Goal: Task Accomplishment & Management: Manage account settings

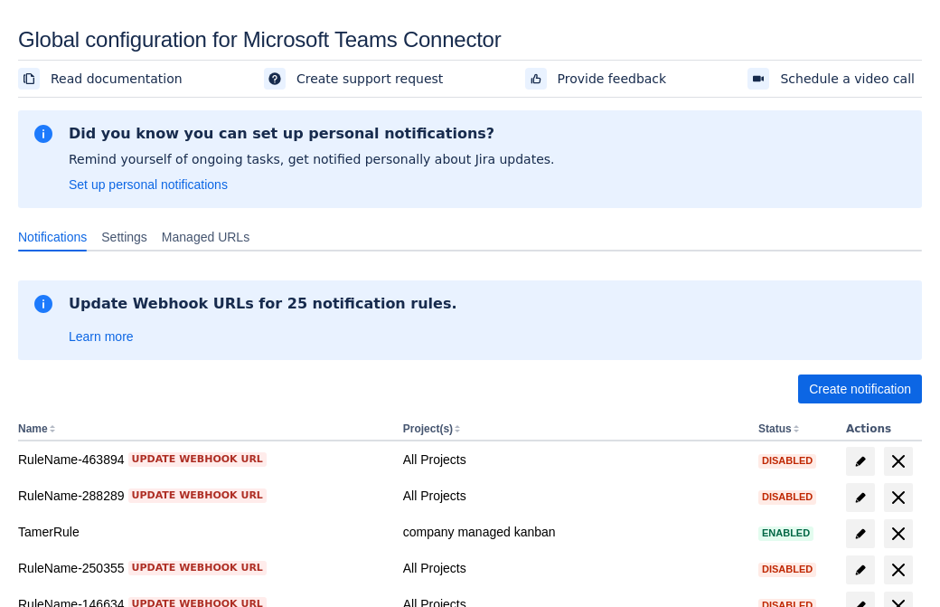
click at [860, 389] on span "Create notification" at bounding box center [860, 388] width 102 height 29
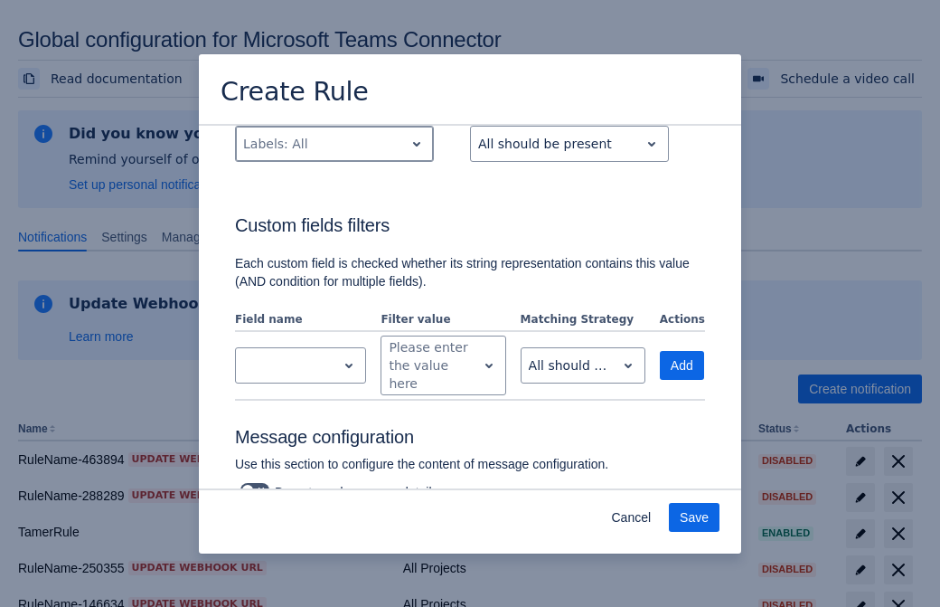
click at [334, 155] on div "Scrollable content" at bounding box center [320, 144] width 154 height 22
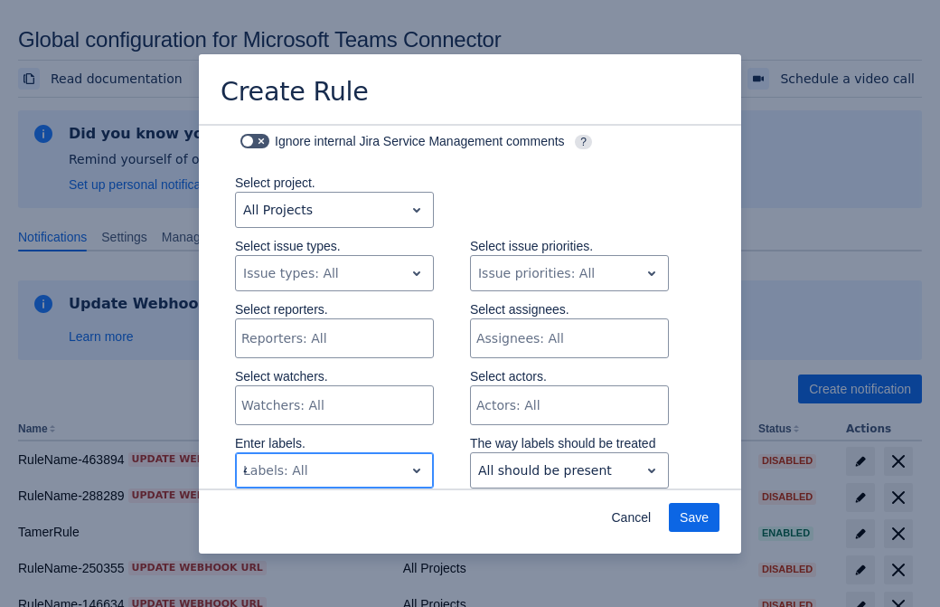
type input "478348_label"
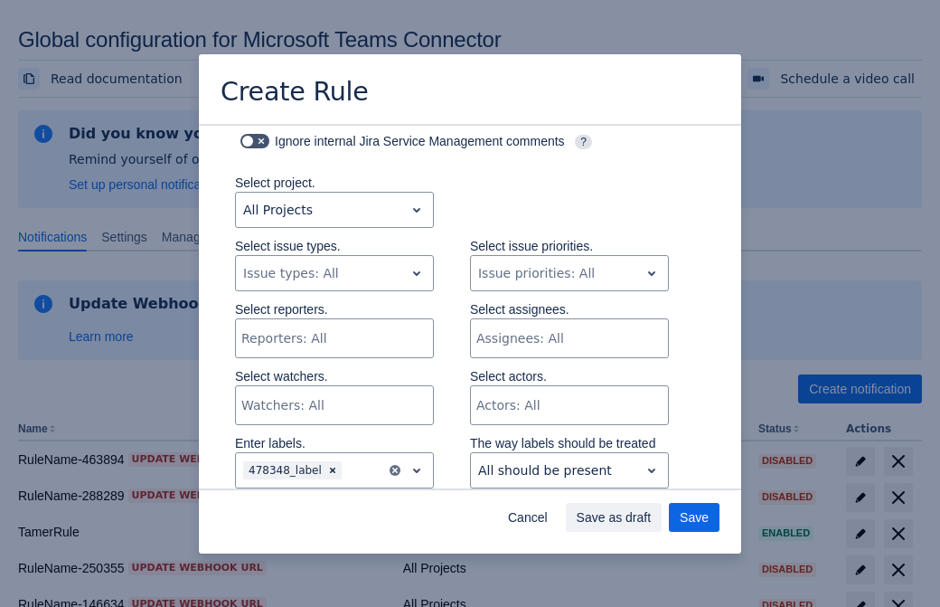
scroll to position [1166, 0]
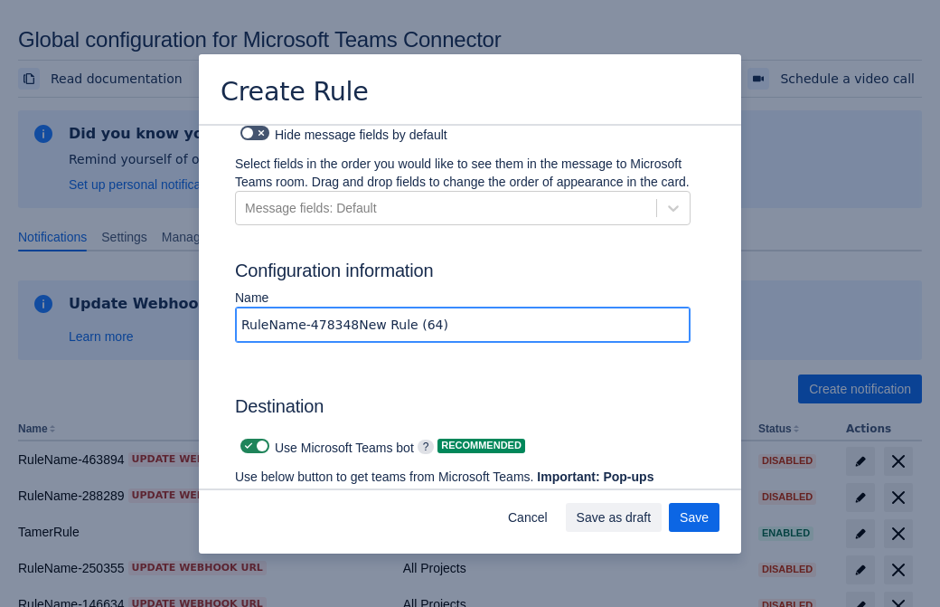
type input "RuleName-478348New Rule (64)"
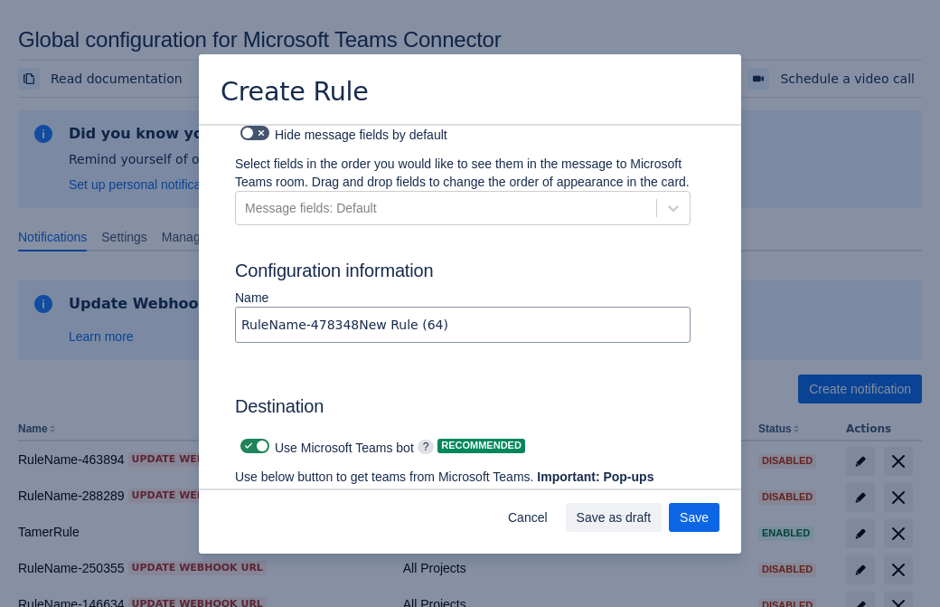
click at [246, 439] on span "Scrollable content" at bounding box center [248, 446] width 14 height 14
click at [246, 440] on input "Scrollable content" at bounding box center [247, 446] width 12 height 12
checkbox input "false"
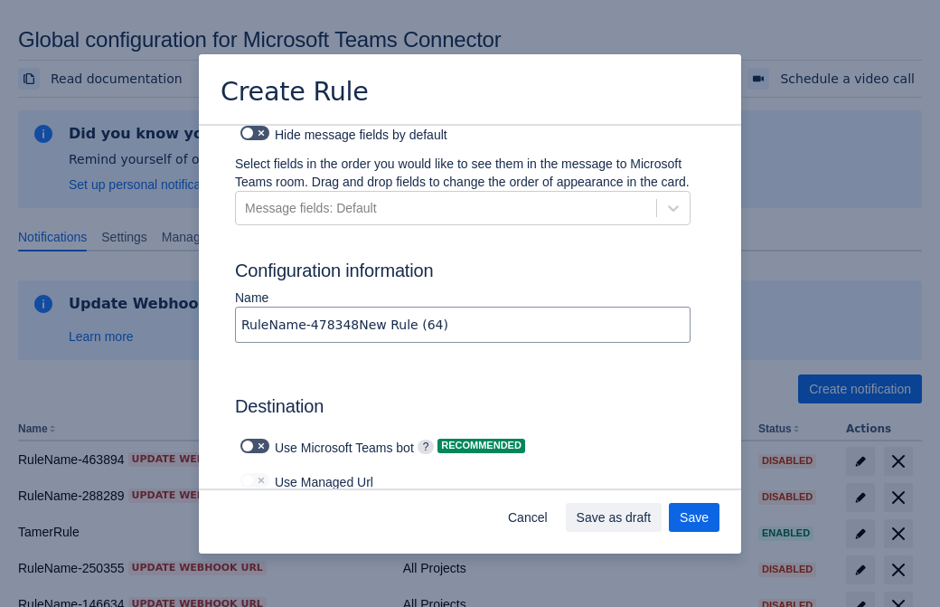
type input "https://prod-172.westeurope.logic.azure.com:443/workflows/ae977bb6ae334c9d95dfe…"
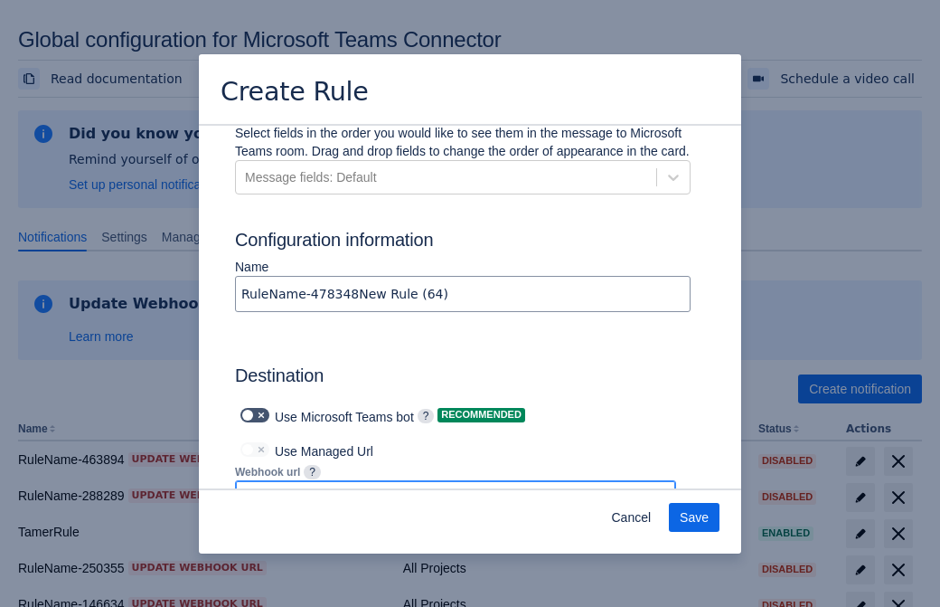
click at [694, 517] on span "Save" at bounding box center [694, 517] width 29 height 29
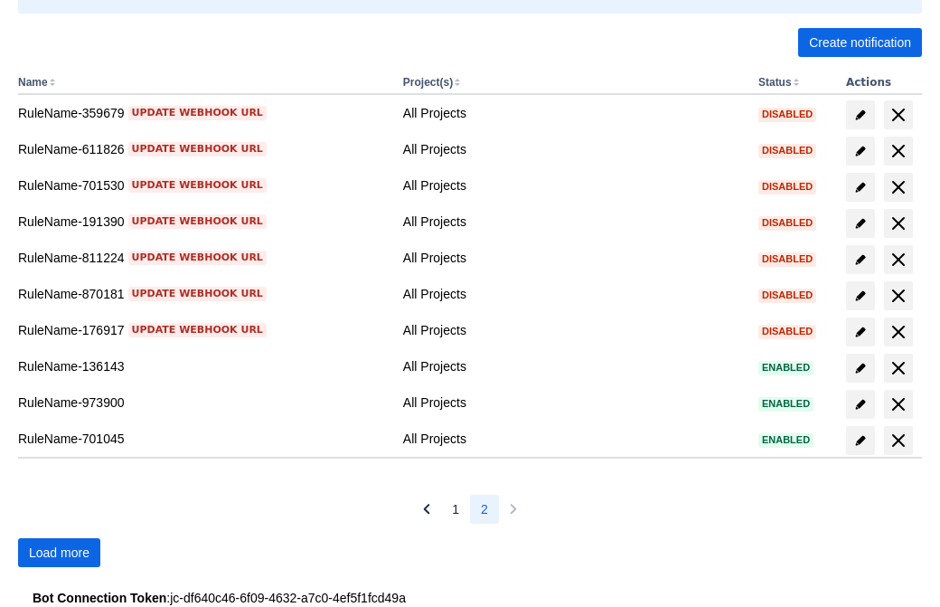
click at [59, 552] on span "Load more" at bounding box center [59, 552] width 61 height 29
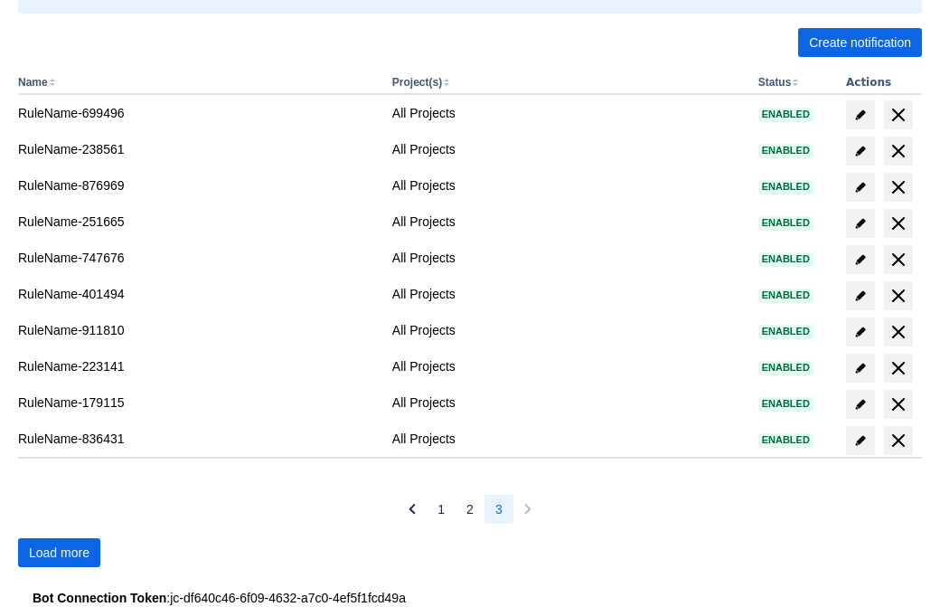
click at [59, 552] on span "Load more" at bounding box center [59, 552] width 61 height 29
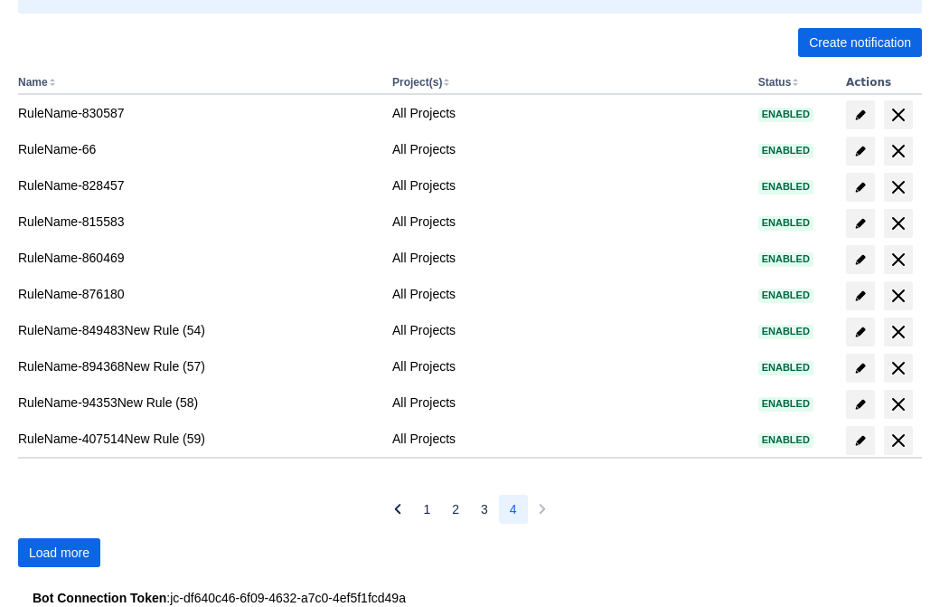
click at [59, 552] on span "Load more" at bounding box center [59, 552] width 61 height 29
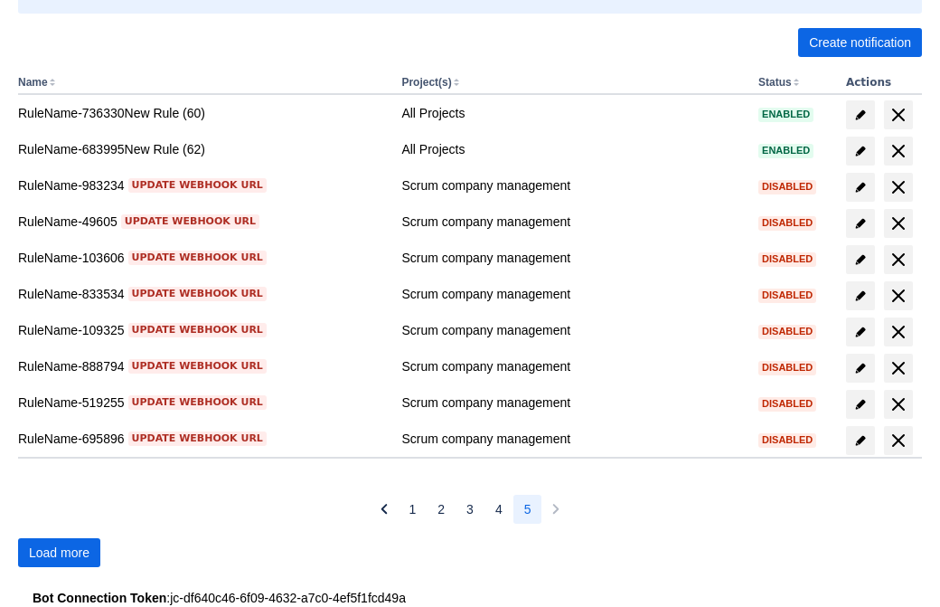
click at [59, 552] on span "Load more" at bounding box center [59, 552] width 61 height 29
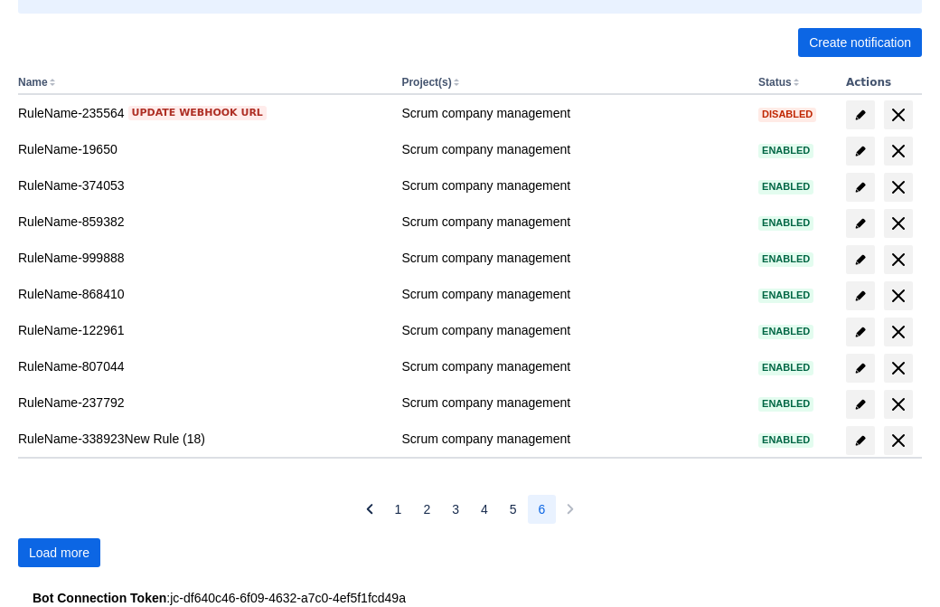
click at [59, 552] on span "Load more" at bounding box center [59, 552] width 61 height 29
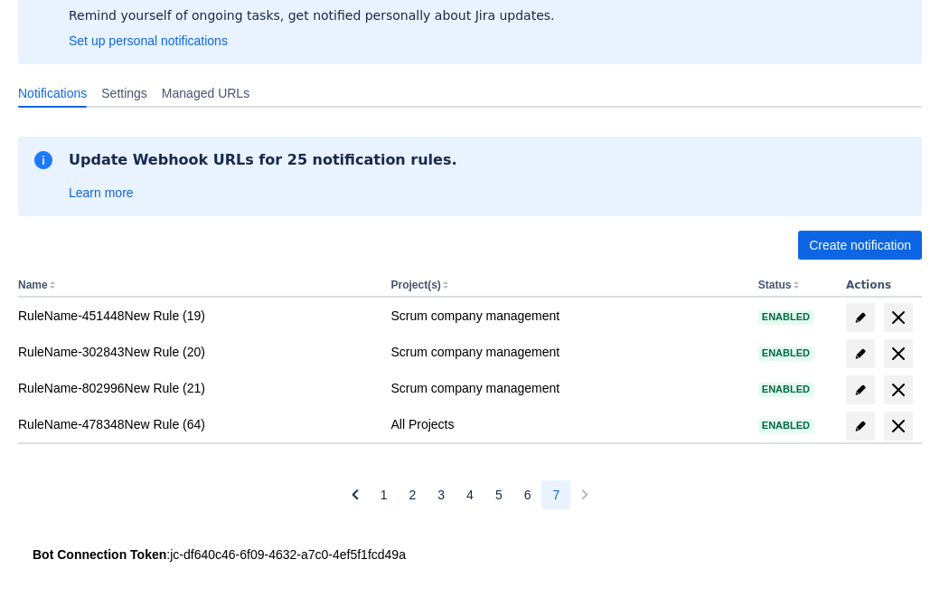
scroll to position [144, 0]
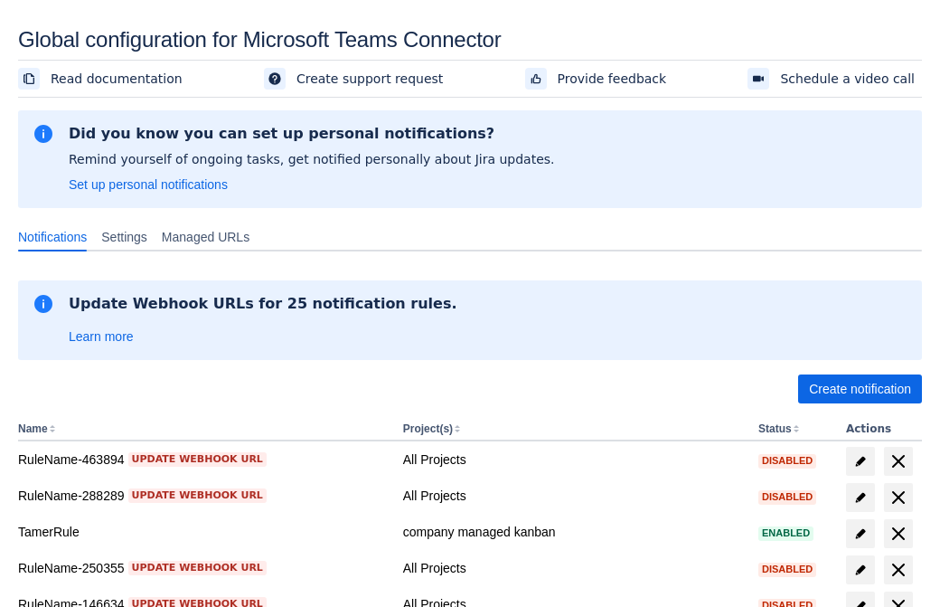
scroll to position [346, 0]
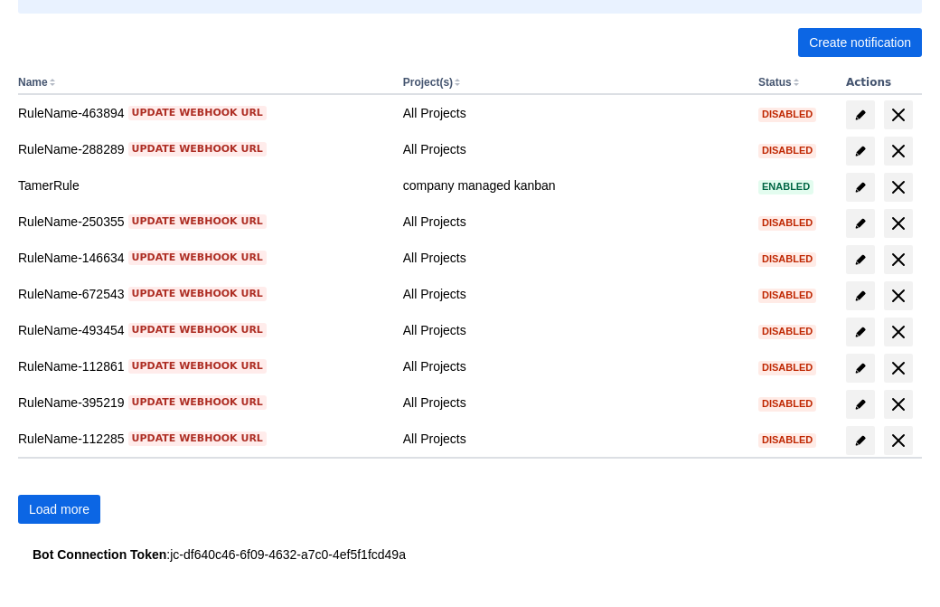
click at [59, 509] on span "Load more" at bounding box center [59, 509] width 61 height 29
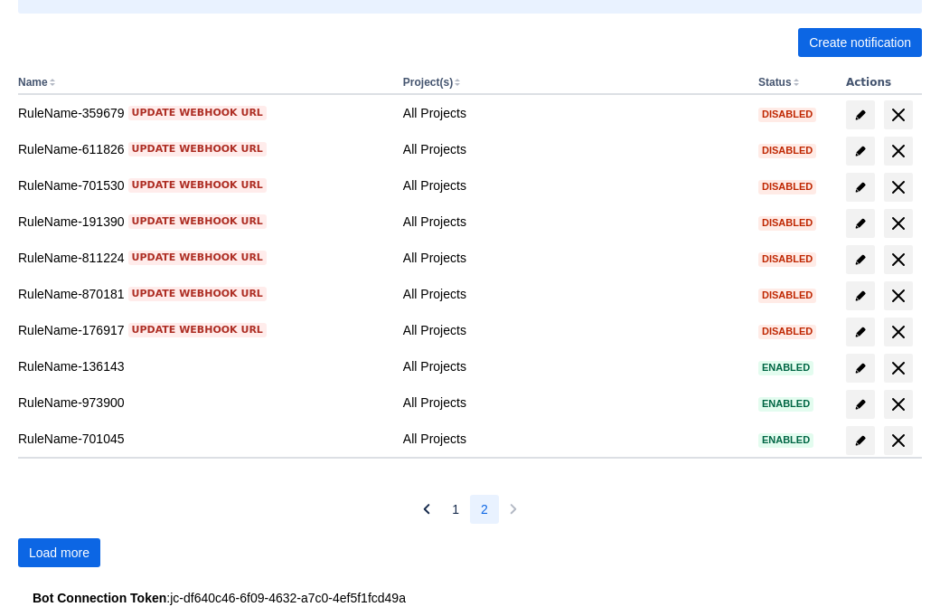
click at [59, 552] on span "Load more" at bounding box center [59, 552] width 61 height 29
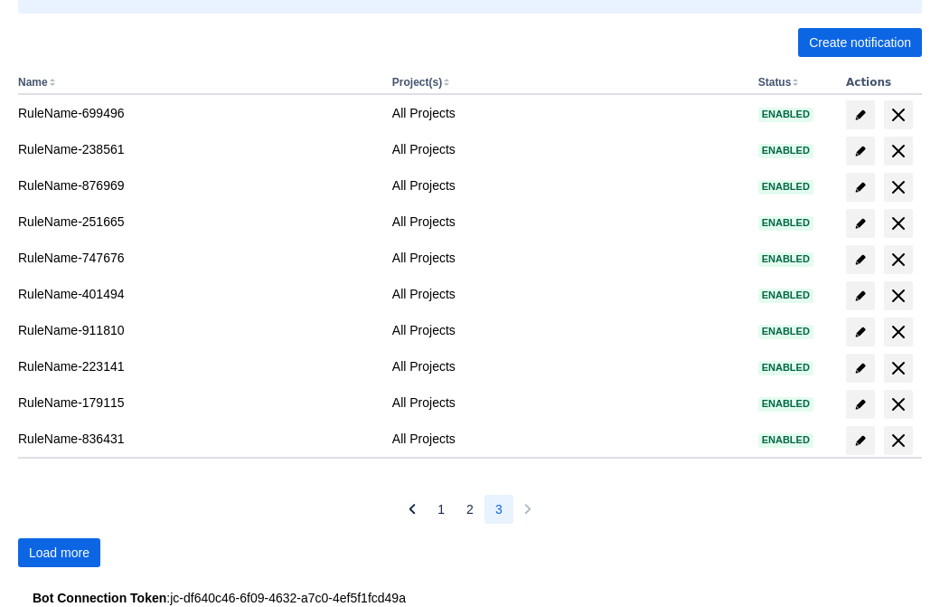
click at [59, 552] on span "Load more" at bounding box center [59, 552] width 61 height 29
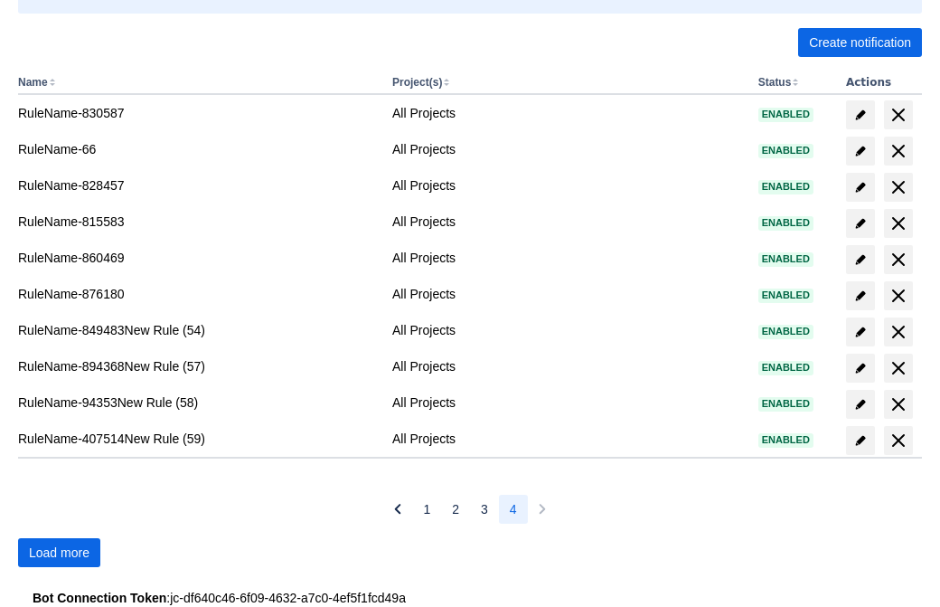
click at [59, 552] on span "Load more" at bounding box center [59, 552] width 61 height 29
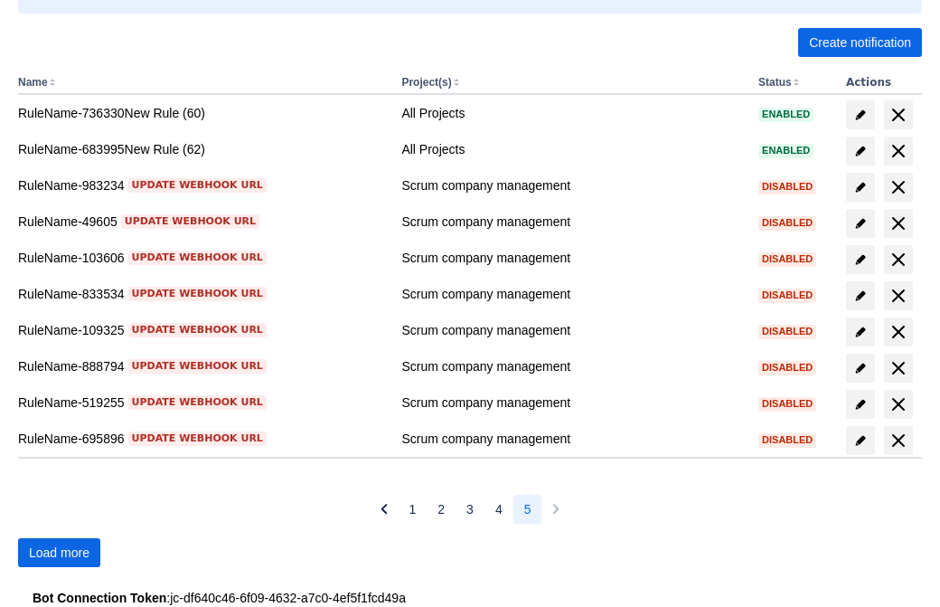
click at [59, 552] on span "Load more" at bounding box center [59, 552] width 61 height 29
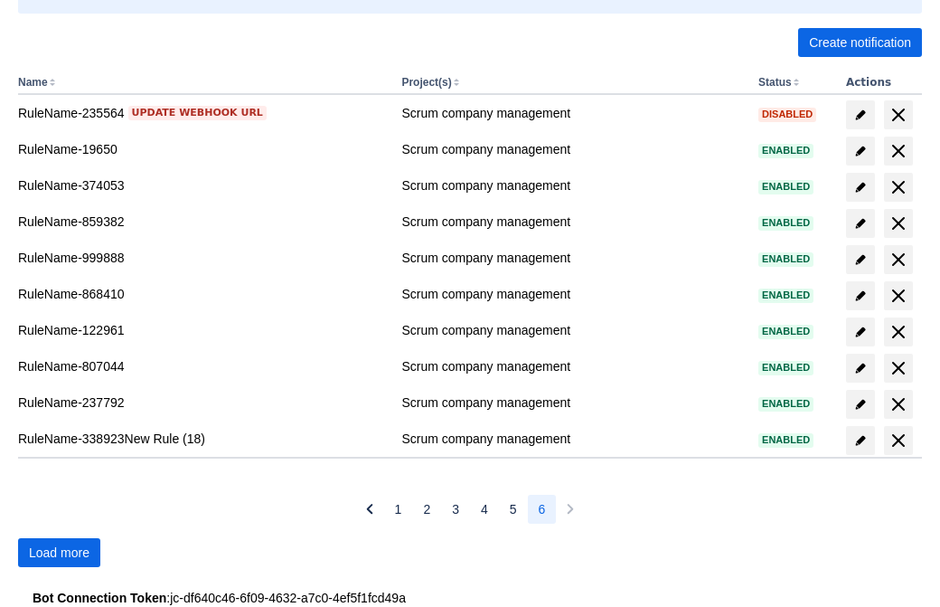
click at [59, 552] on span "Load more" at bounding box center [59, 552] width 61 height 29
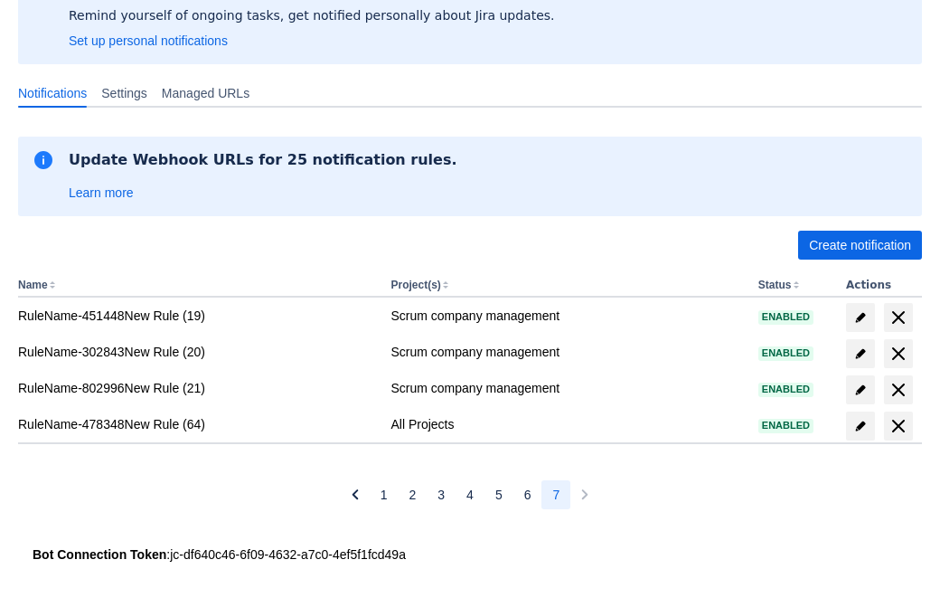
click at [898, 426] on span "delete" at bounding box center [899, 426] width 22 height 22
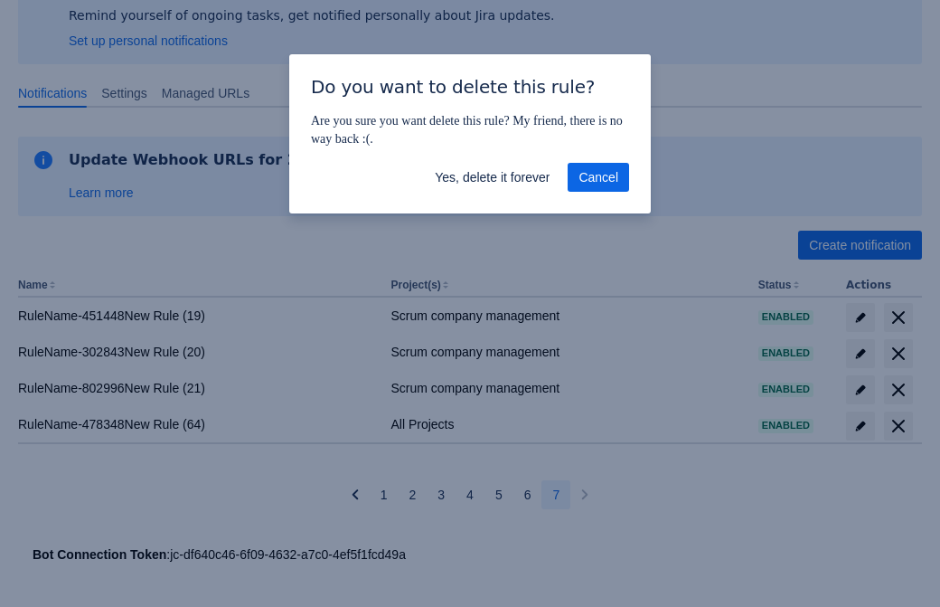
click at [492, 177] on span "Yes, delete it forever" at bounding box center [492, 177] width 115 height 29
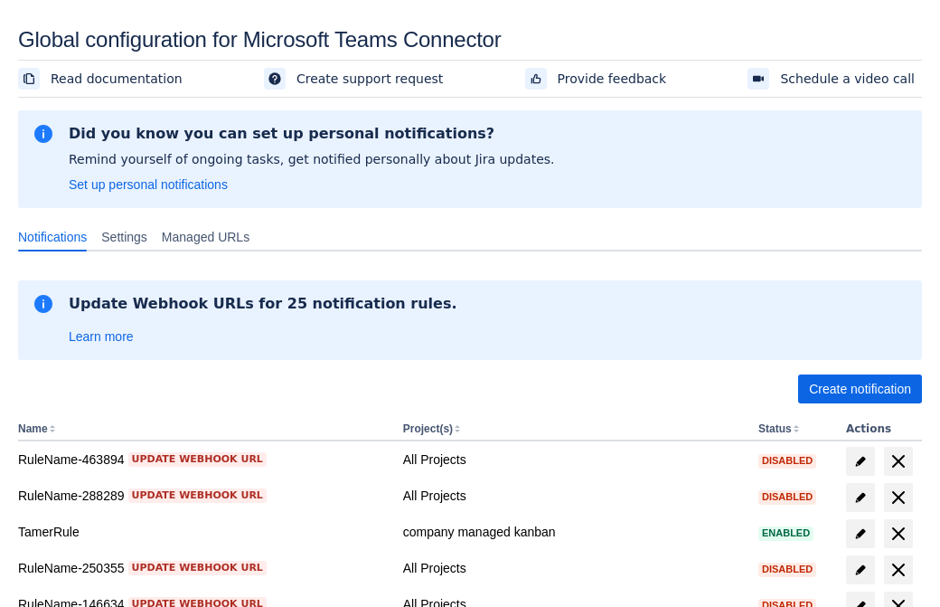
click at [860, 389] on span "Create notification" at bounding box center [860, 388] width 102 height 29
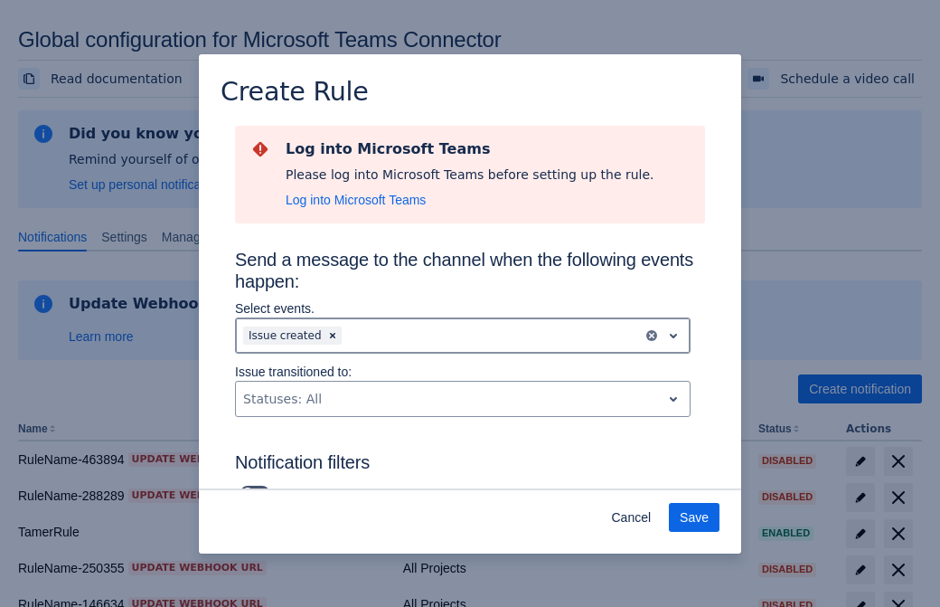
click at [463, 335] on div "Scrollable content" at bounding box center [490, 336] width 290 height 22
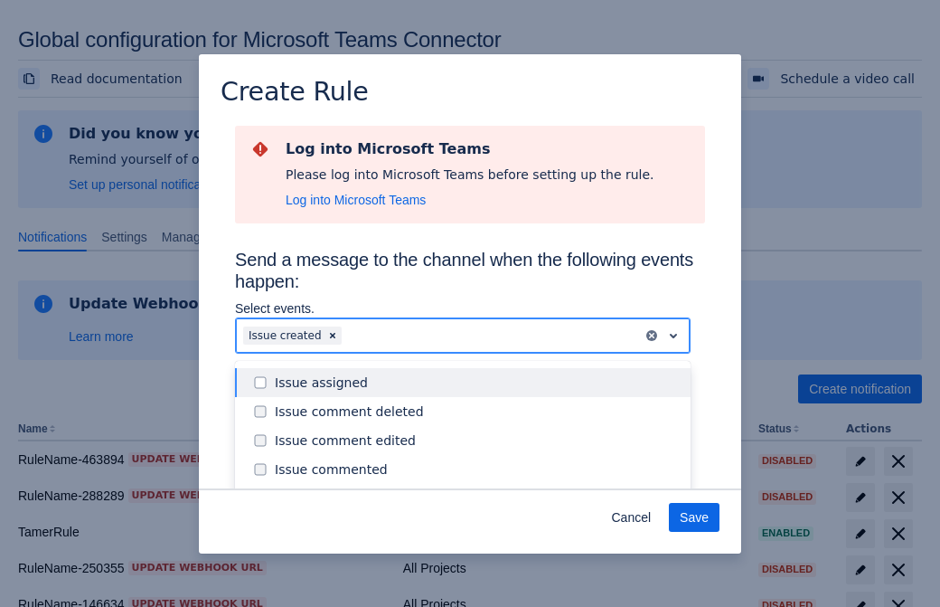
click at [477, 489] on div "Issue created" at bounding box center [477, 498] width 405 height 18
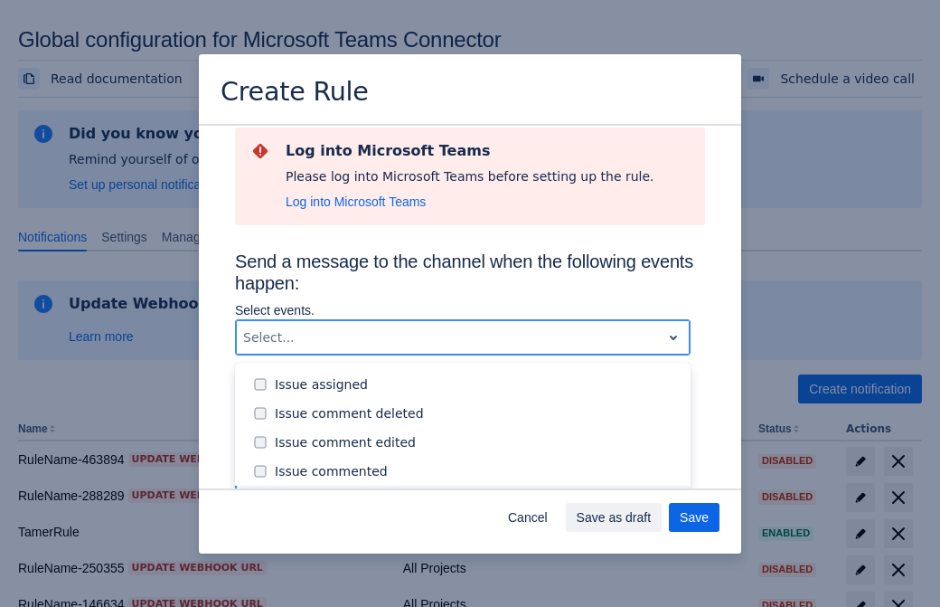
scroll to position [194, 0]
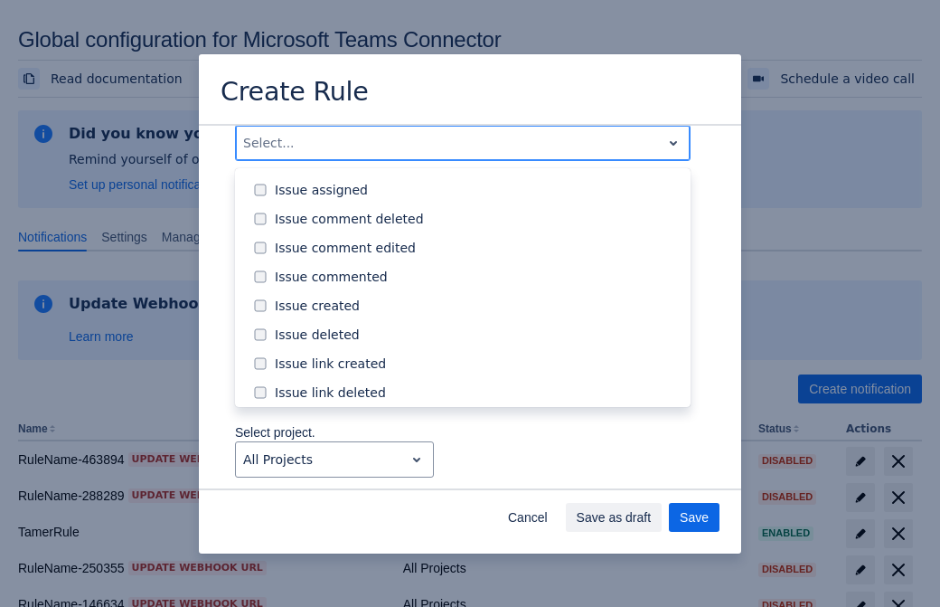
click at [477, 470] on div "Issue updated" at bounding box center [477, 479] width 405 height 18
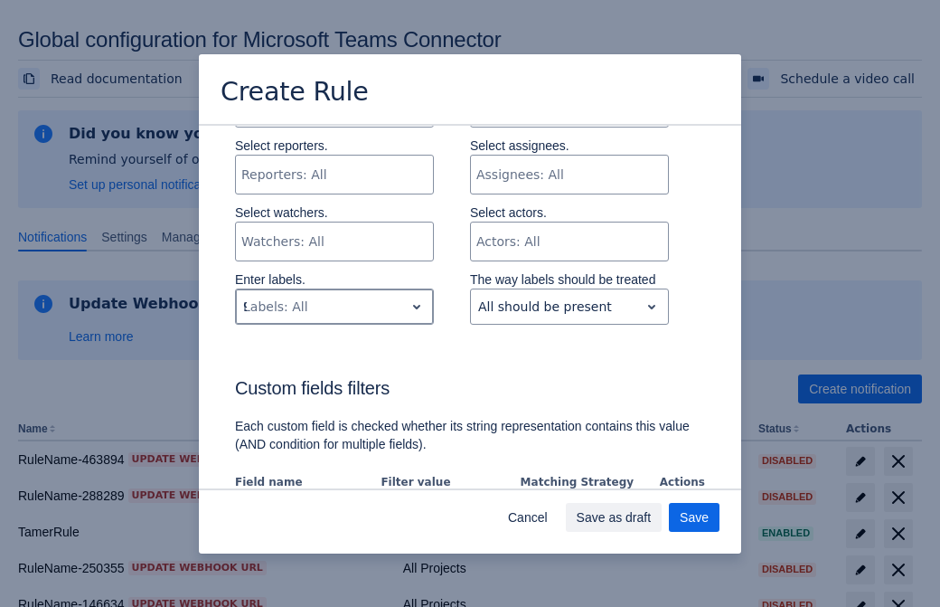
type input "94714_label"
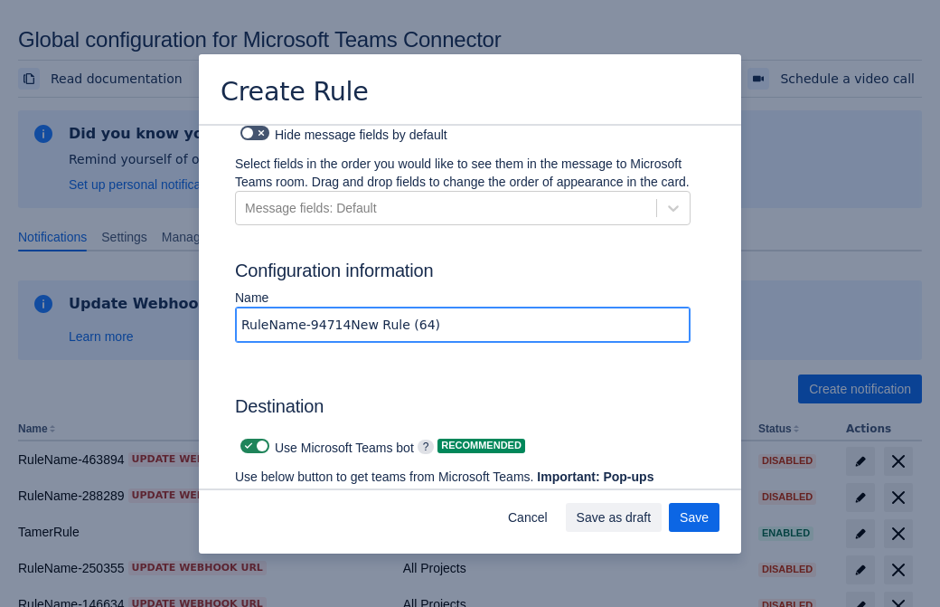
type input "RuleName-94714New Rule (64)"
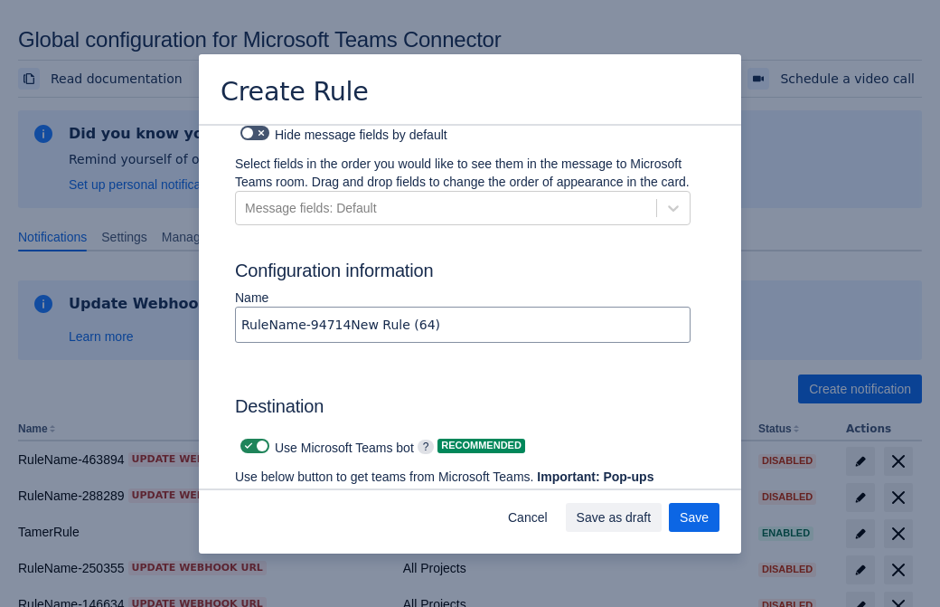
click at [246, 439] on span "Scrollable content" at bounding box center [248, 446] width 14 height 14
click at [246, 440] on input "Scrollable content" at bounding box center [247, 446] width 12 height 12
checkbox input "false"
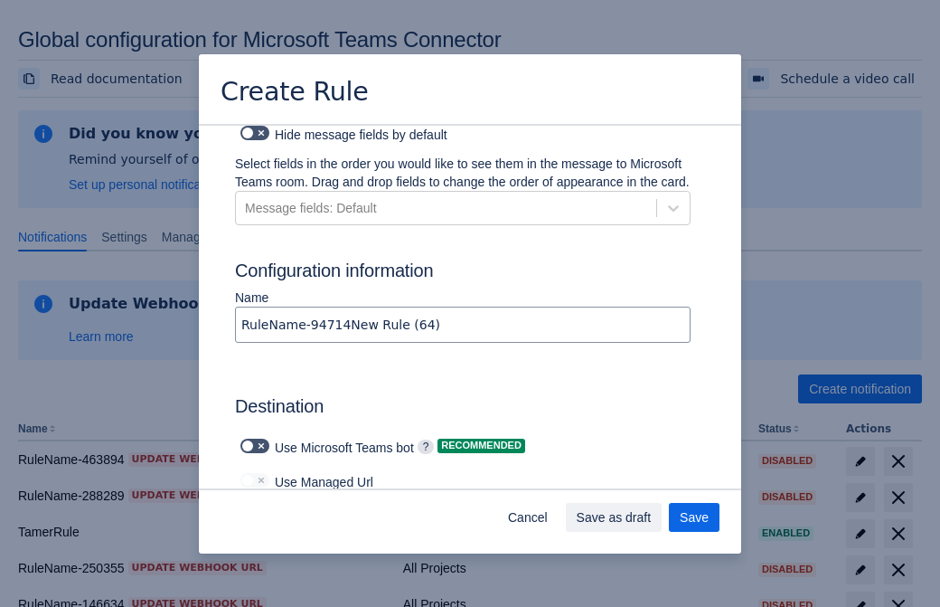
type input "https://prod-112.westeurope.logic.azure.com:443/workflows/bae959254738451b85002…"
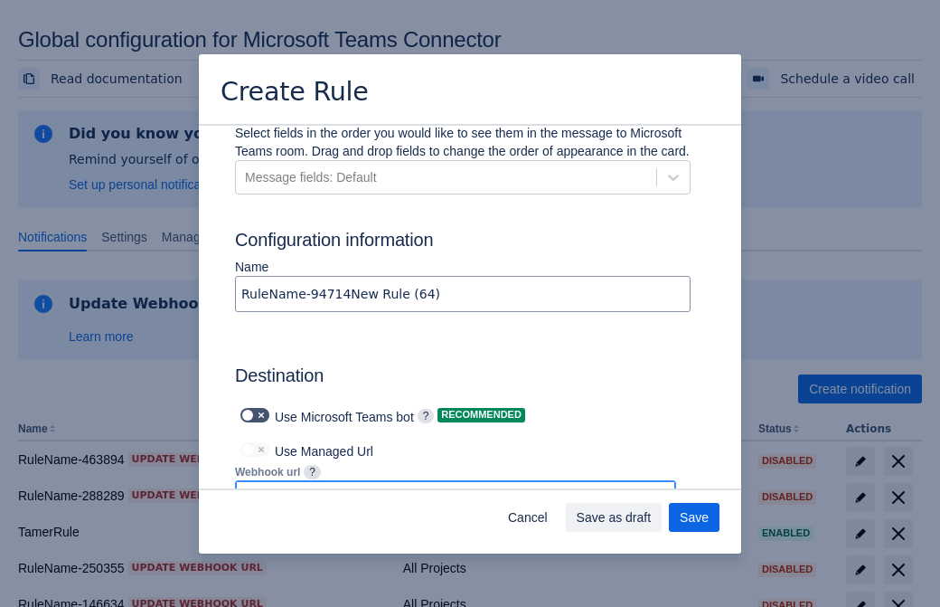
click at [652, 517] on span "Save as draft" at bounding box center [614, 517] width 75 height 29
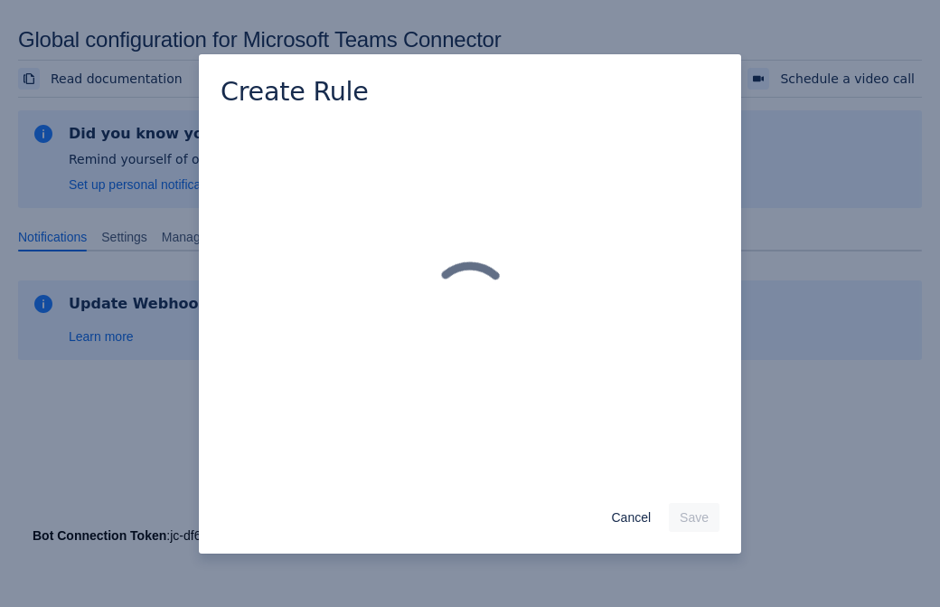
scroll to position [0, 0]
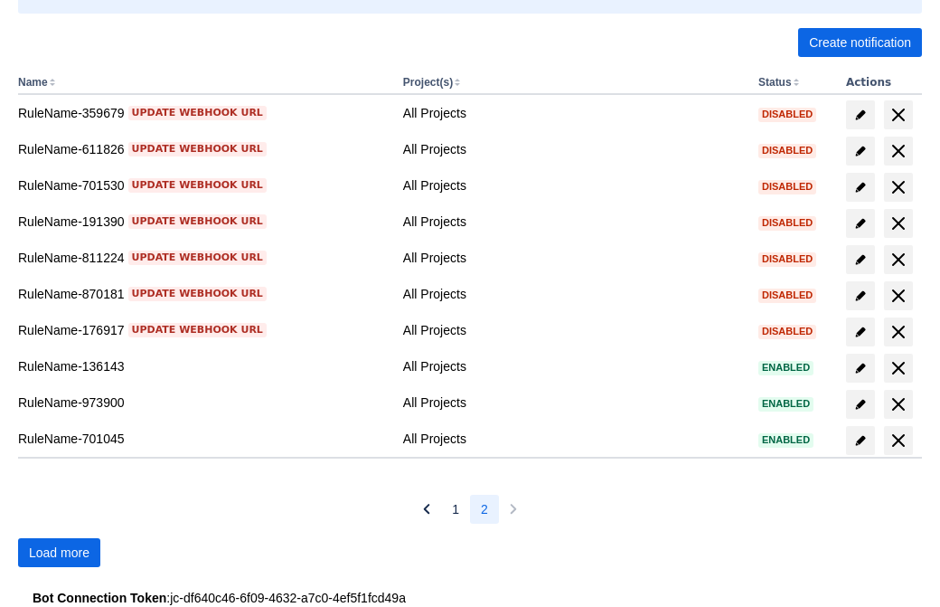
click at [59, 552] on span "Load more" at bounding box center [59, 552] width 61 height 29
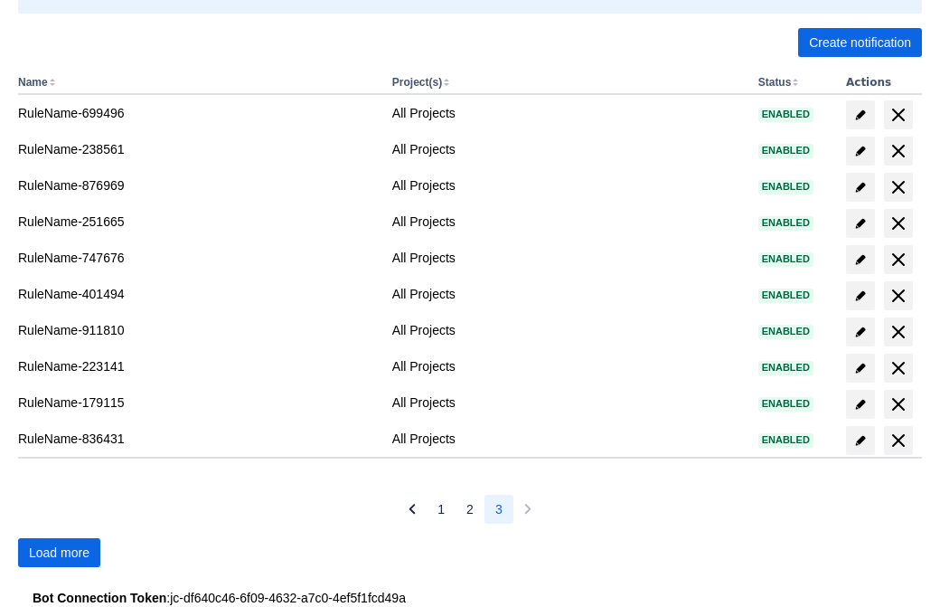
click at [59, 552] on span "Load more" at bounding box center [59, 552] width 61 height 29
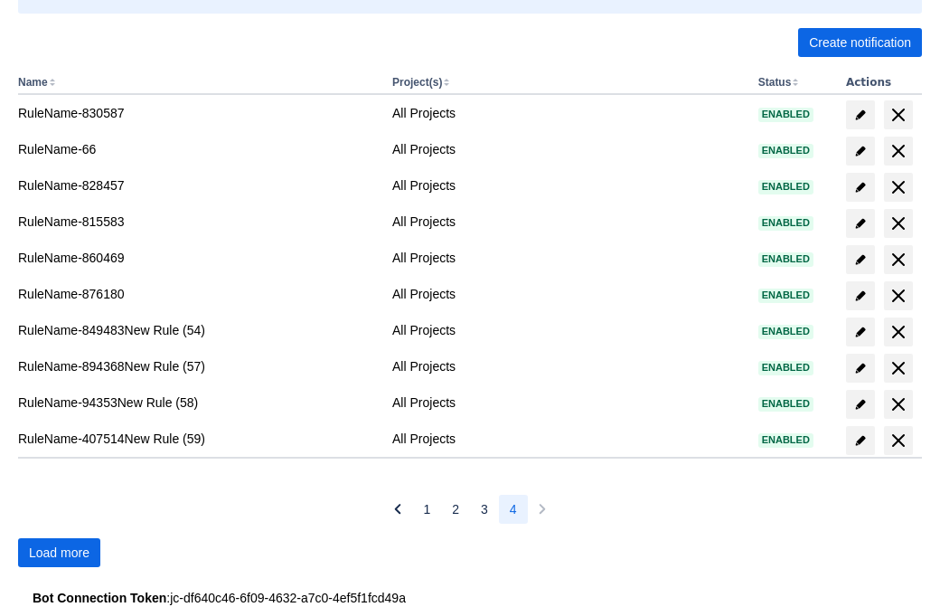
click at [59, 552] on span "Load more" at bounding box center [59, 552] width 61 height 29
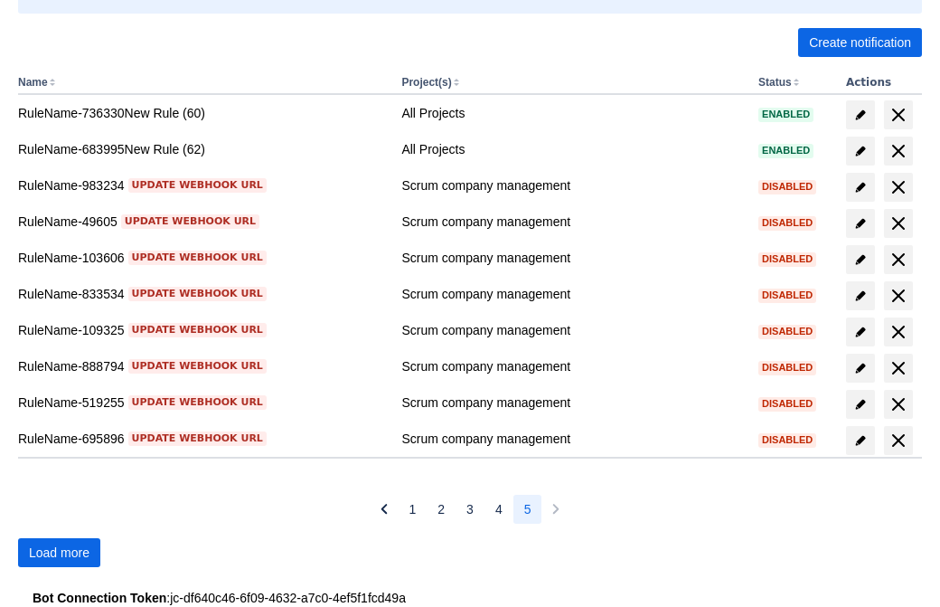
click at [59, 552] on span "Load more" at bounding box center [59, 552] width 61 height 29
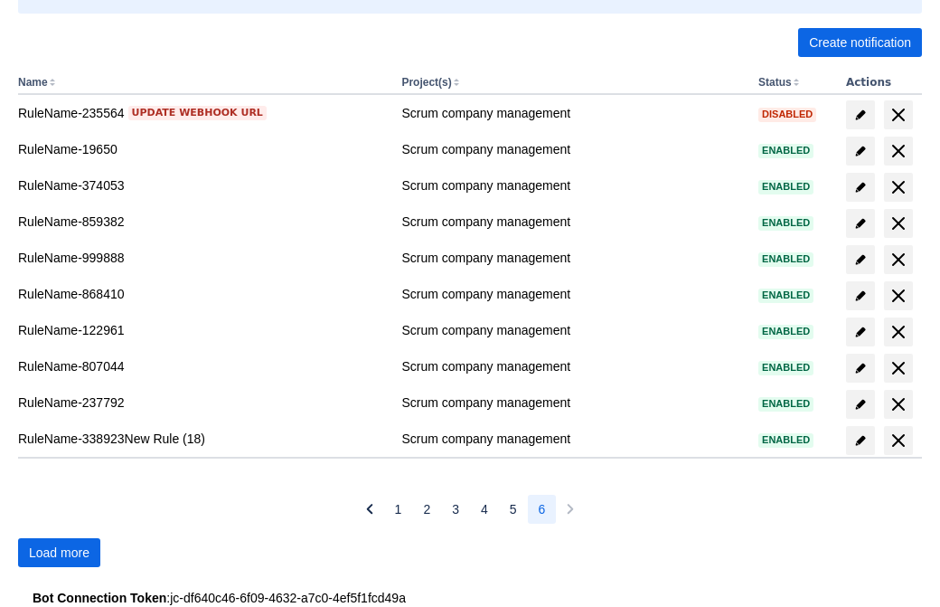
click at [59, 552] on span "Load more" at bounding box center [59, 552] width 61 height 29
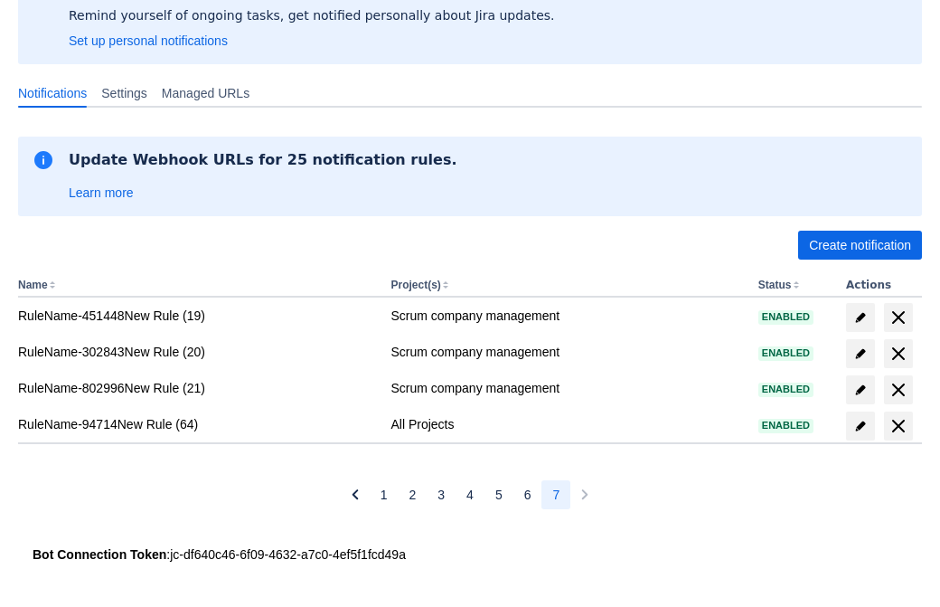
scroll to position [144, 0]
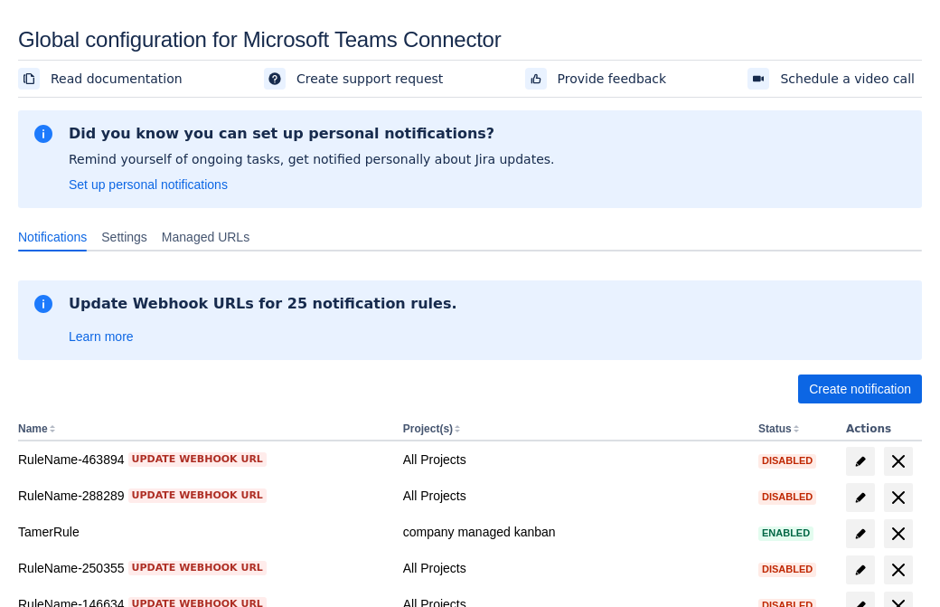
scroll to position [346, 0]
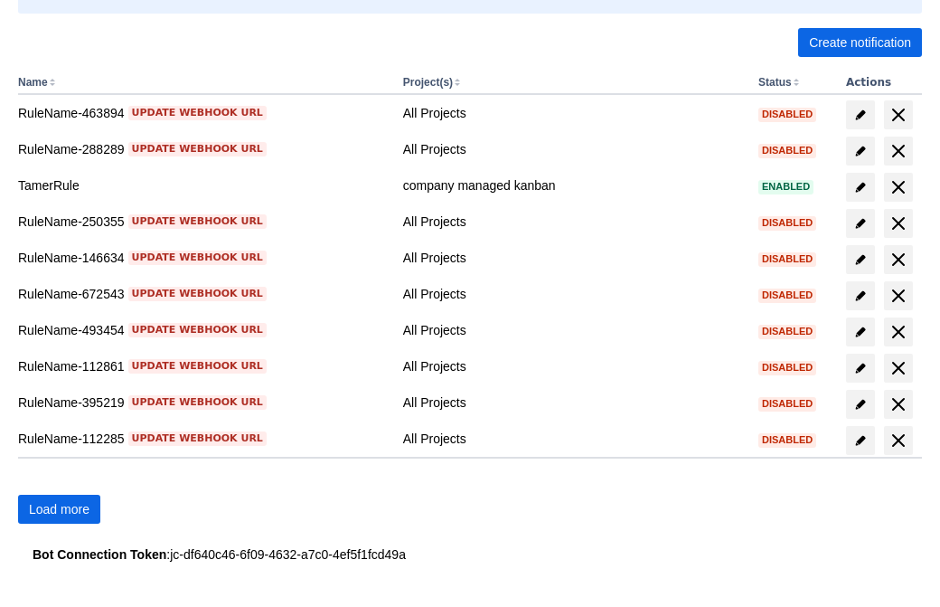
click at [59, 509] on span "Load more" at bounding box center [59, 509] width 61 height 29
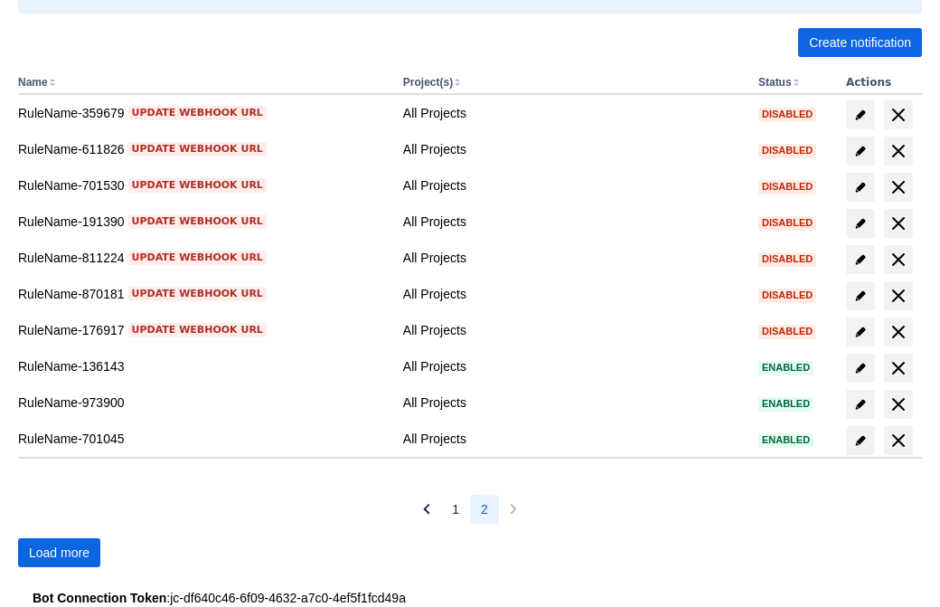
click at [59, 552] on span "Load more" at bounding box center [59, 552] width 61 height 29
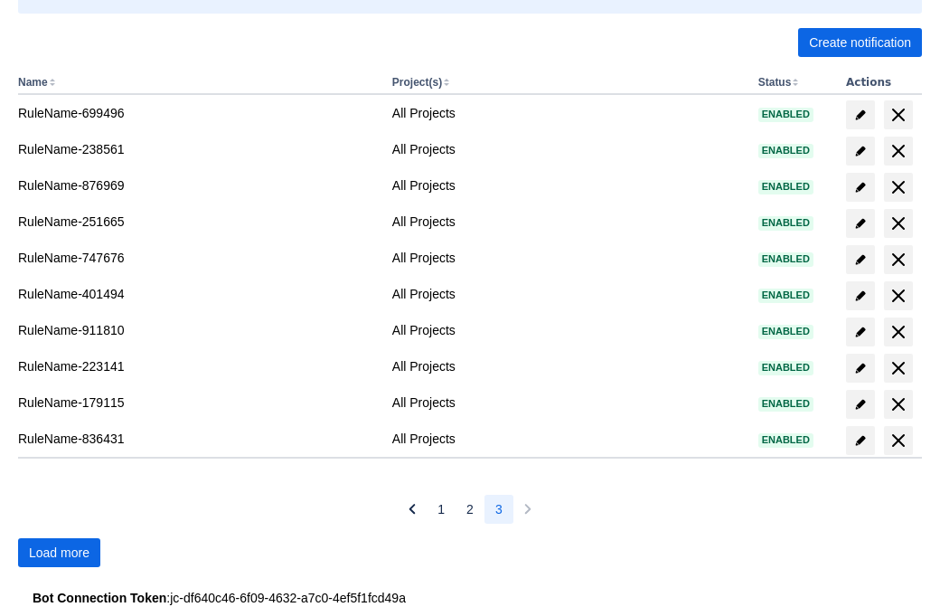
click at [59, 552] on span "Load more" at bounding box center [59, 552] width 61 height 29
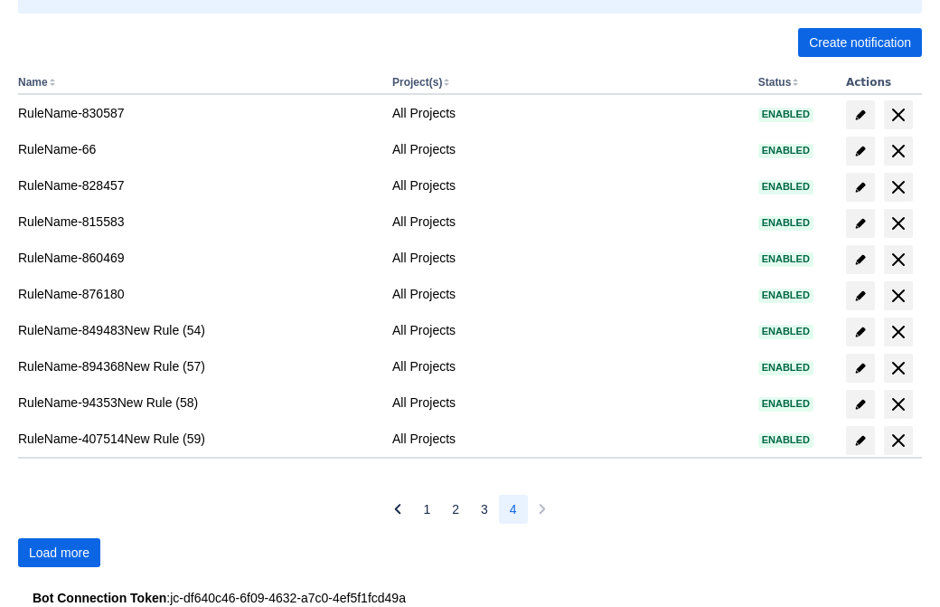
click at [59, 552] on span "Load more" at bounding box center [59, 552] width 61 height 29
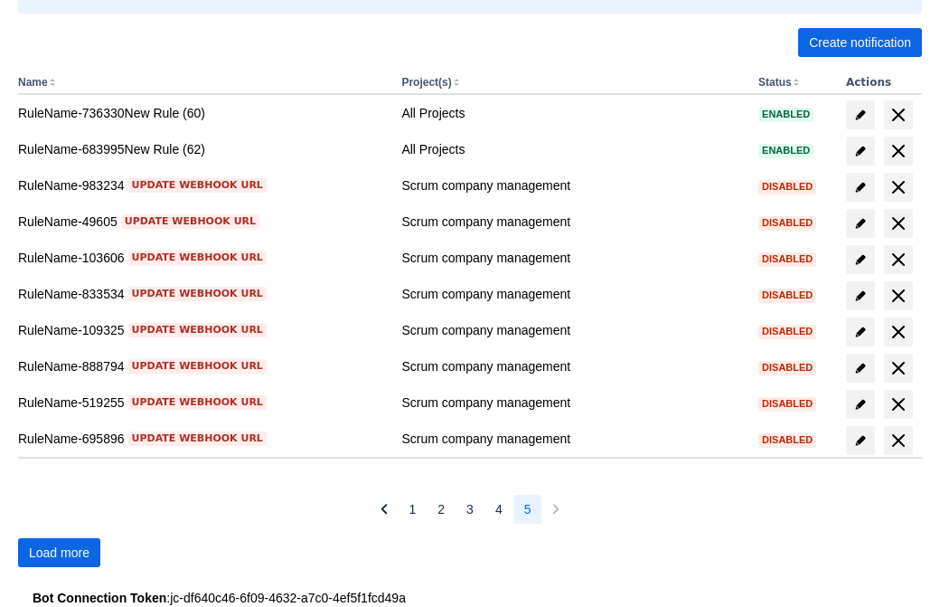
click at [59, 552] on span "Load more" at bounding box center [59, 552] width 61 height 29
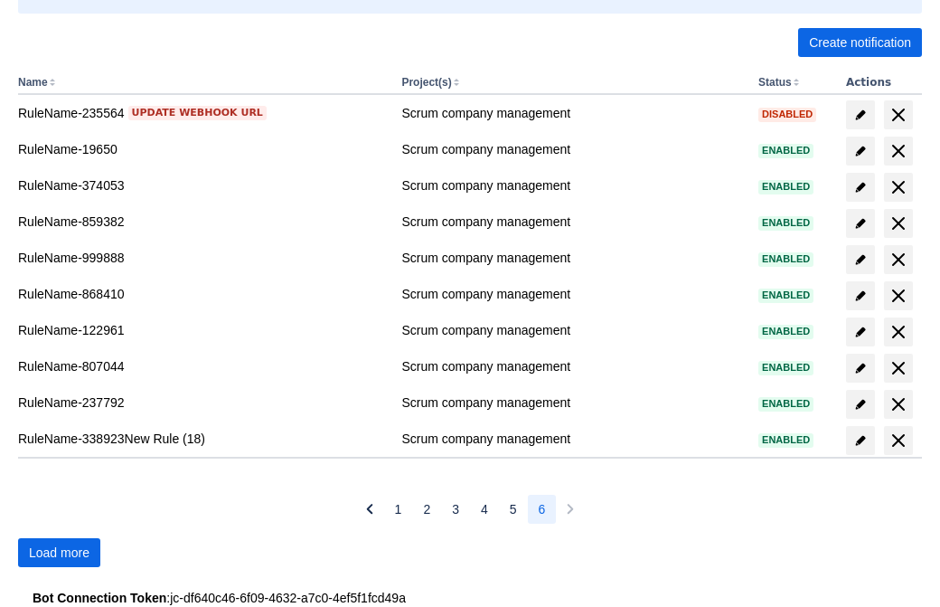
click at [59, 552] on span "Load more" at bounding box center [59, 552] width 61 height 29
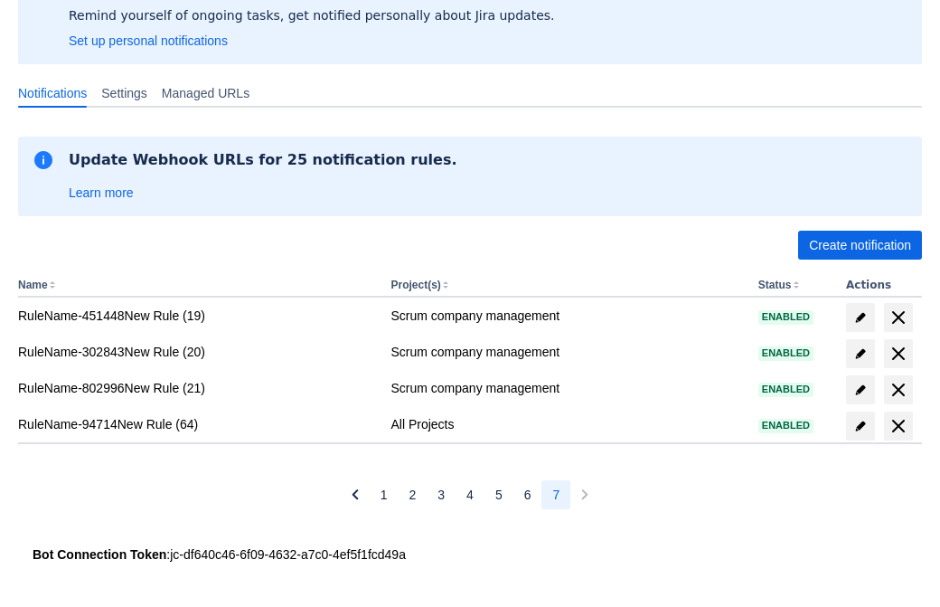
click at [898, 426] on span "delete" at bounding box center [899, 426] width 22 height 22
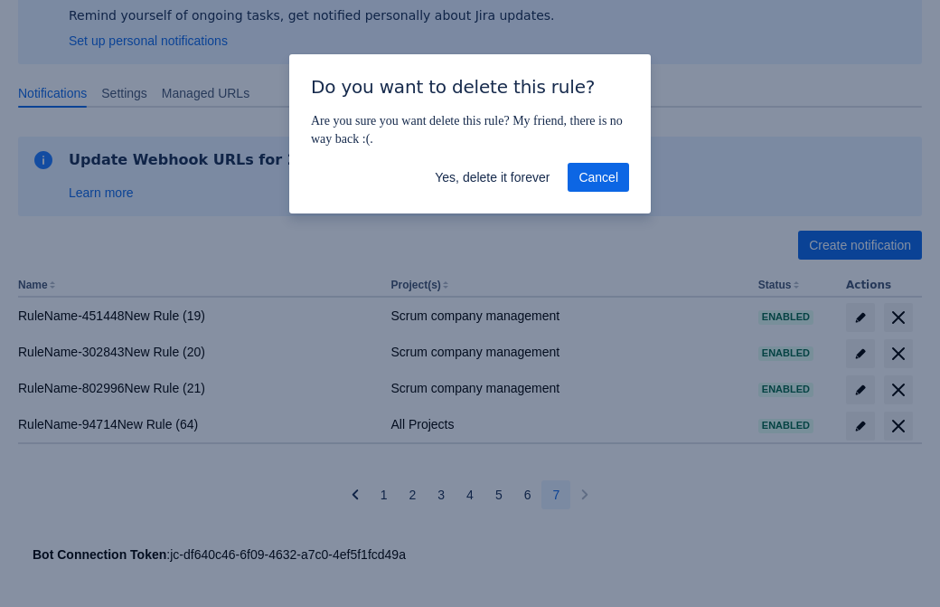
click at [492, 177] on span "Yes, delete it forever" at bounding box center [492, 177] width 115 height 29
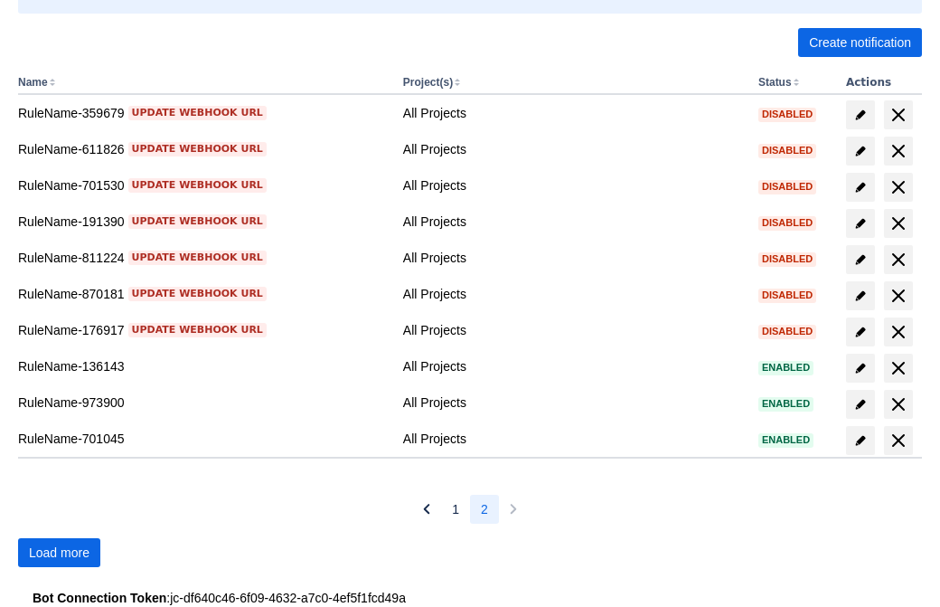
click at [59, 552] on span "Load more" at bounding box center [59, 552] width 61 height 29
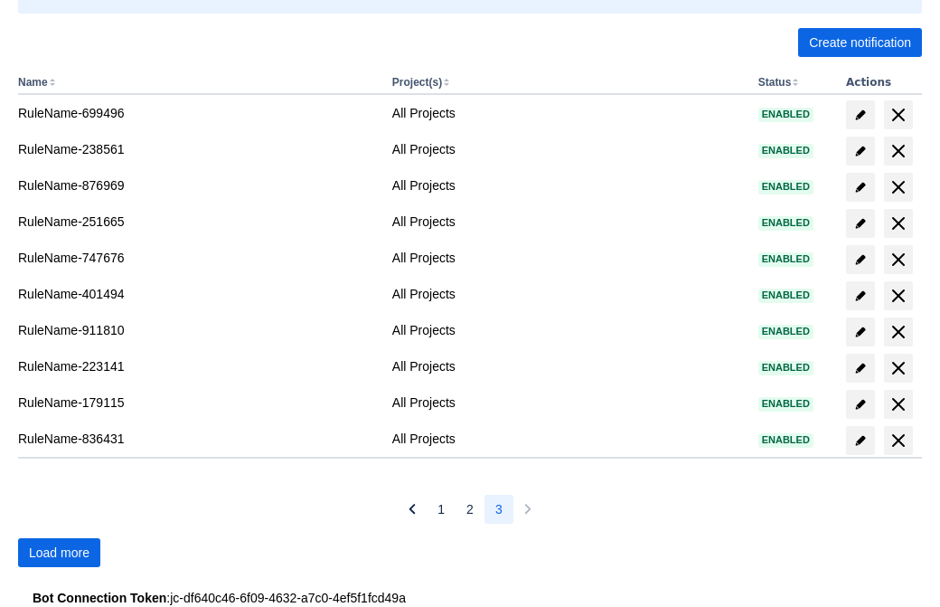
click at [59, 552] on span "Load more" at bounding box center [59, 552] width 61 height 29
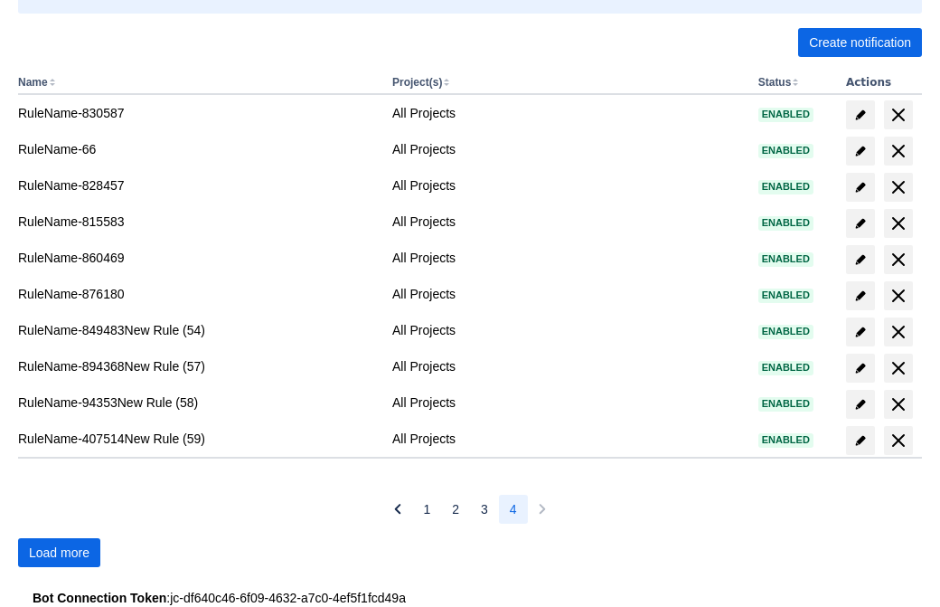
click at [59, 552] on span "Load more" at bounding box center [59, 552] width 61 height 29
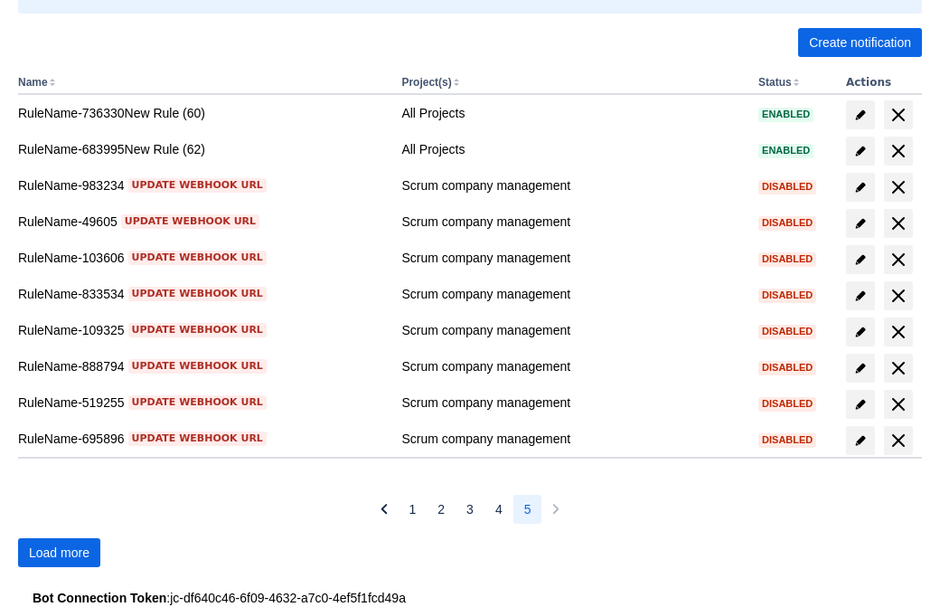
click at [59, 552] on span "Load more" at bounding box center [59, 552] width 61 height 29
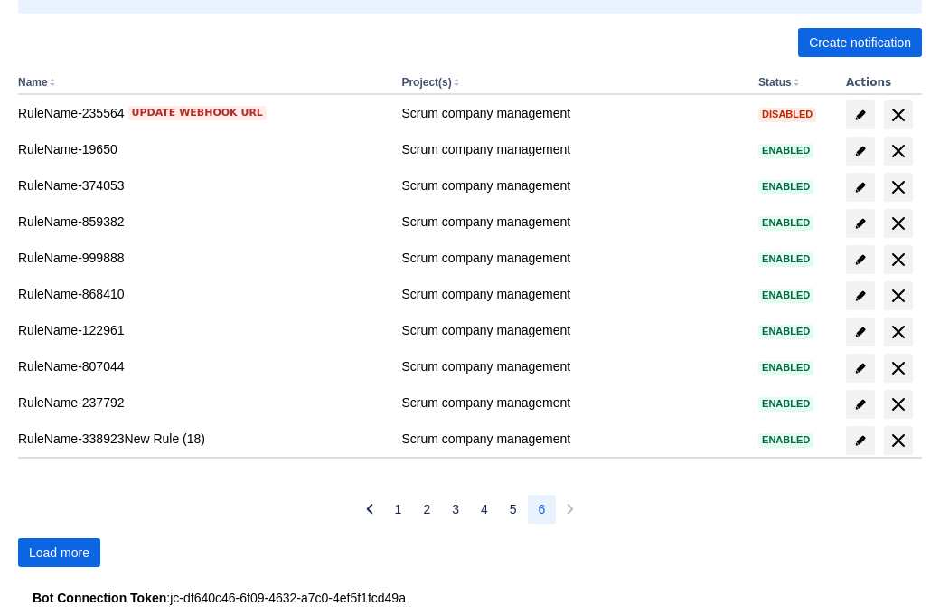
click at [59, 552] on span "Load more" at bounding box center [59, 552] width 61 height 29
